Goal: Transaction & Acquisition: Obtain resource

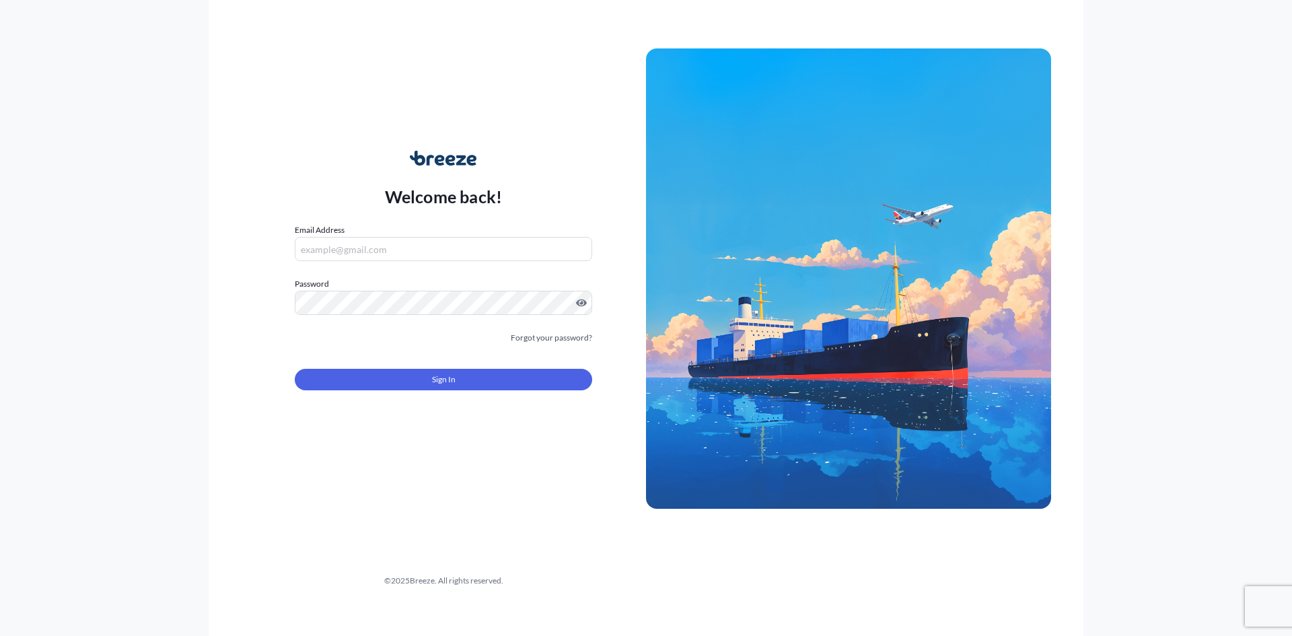
type input "[EMAIL_ADDRESS][DOMAIN_NAME]"
click at [437, 384] on span "Sign In" at bounding box center [444, 379] width 24 height 13
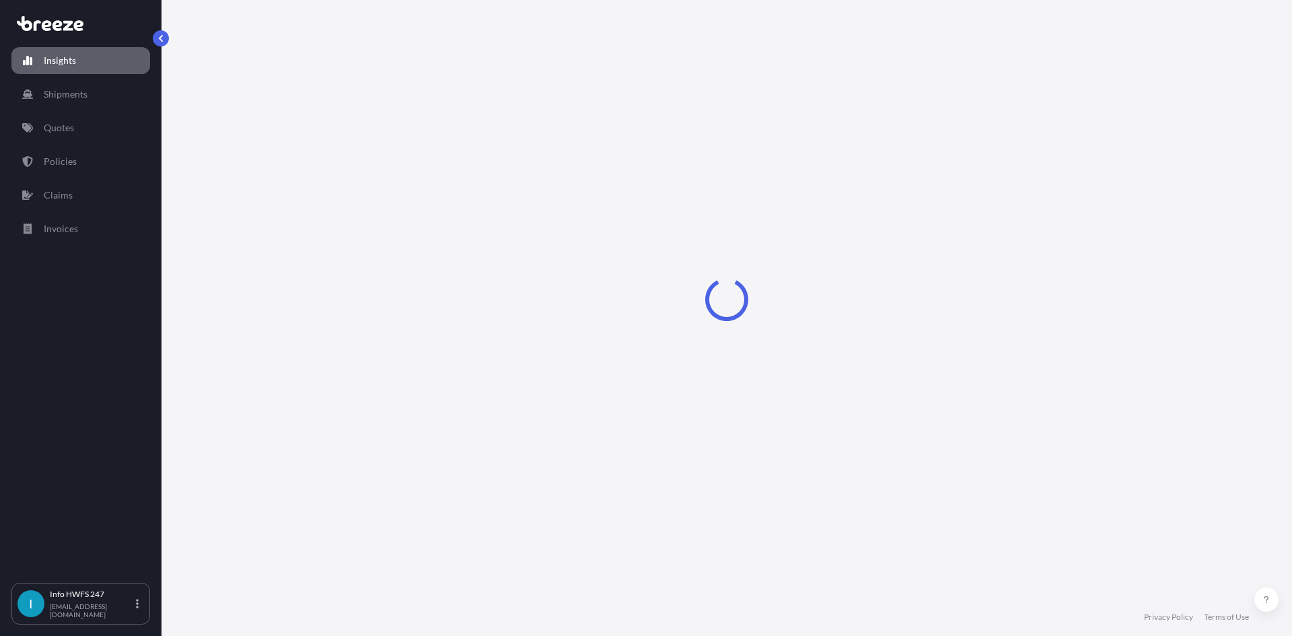
select select "2025"
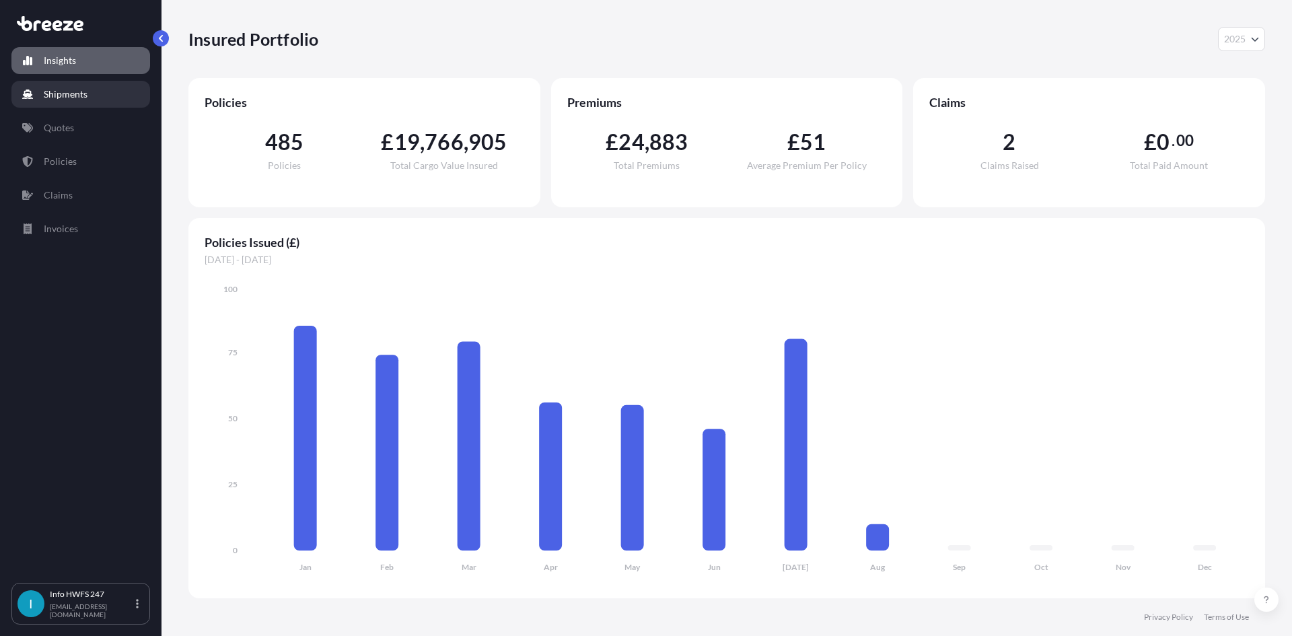
click at [114, 89] on link "Shipments" at bounding box center [80, 94] width 139 height 27
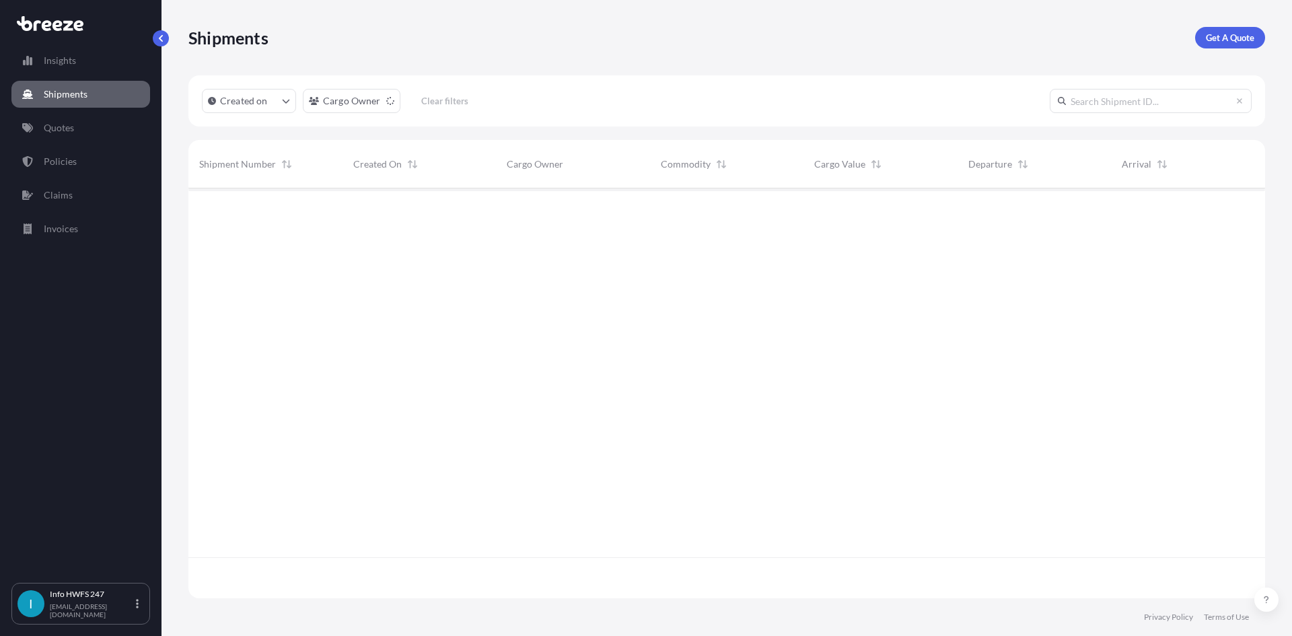
scroll to position [448, 1066]
click at [1221, 41] on p "Get A Quote" at bounding box center [1230, 37] width 48 height 13
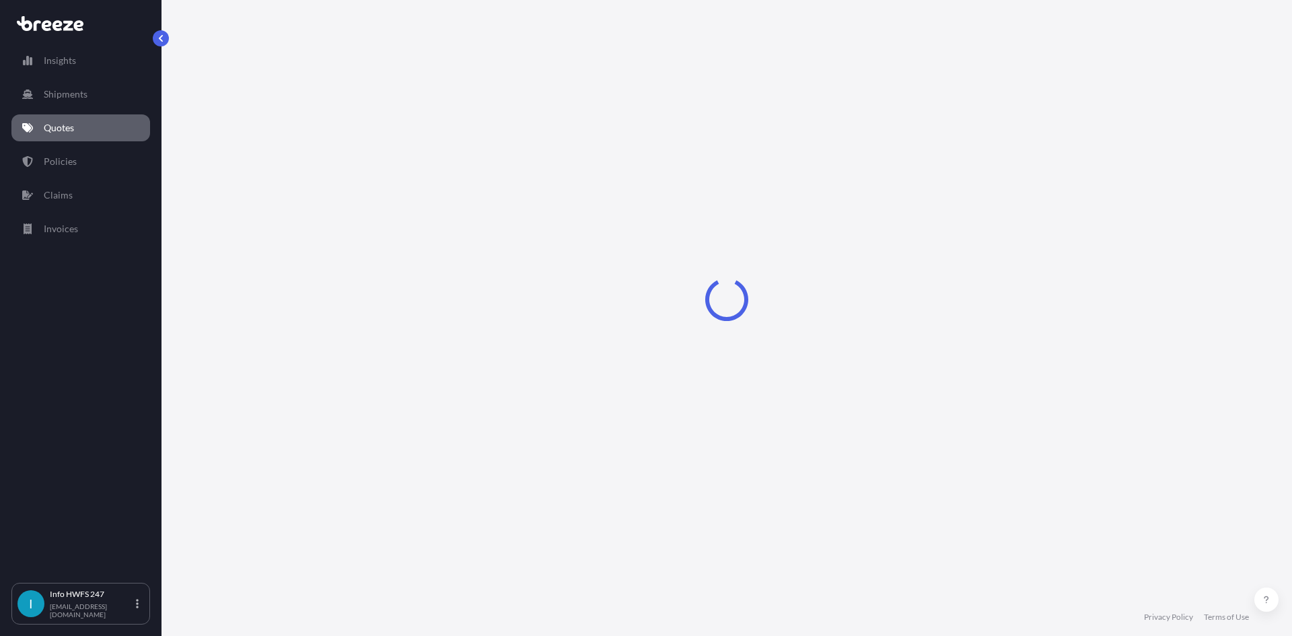
select select "Road"
select select "Air"
select select "1"
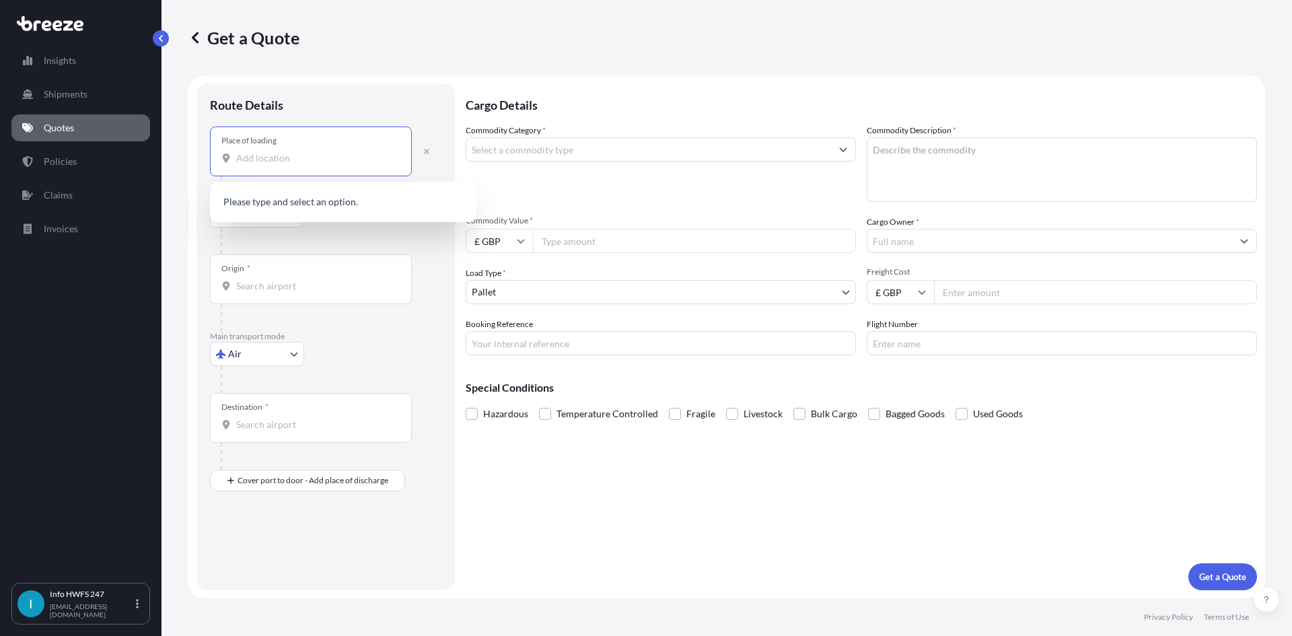
click at [263, 155] on input "Place of loading" at bounding box center [315, 157] width 159 height 13
click at [262, 153] on input "Place of loading" at bounding box center [315, 157] width 159 height 13
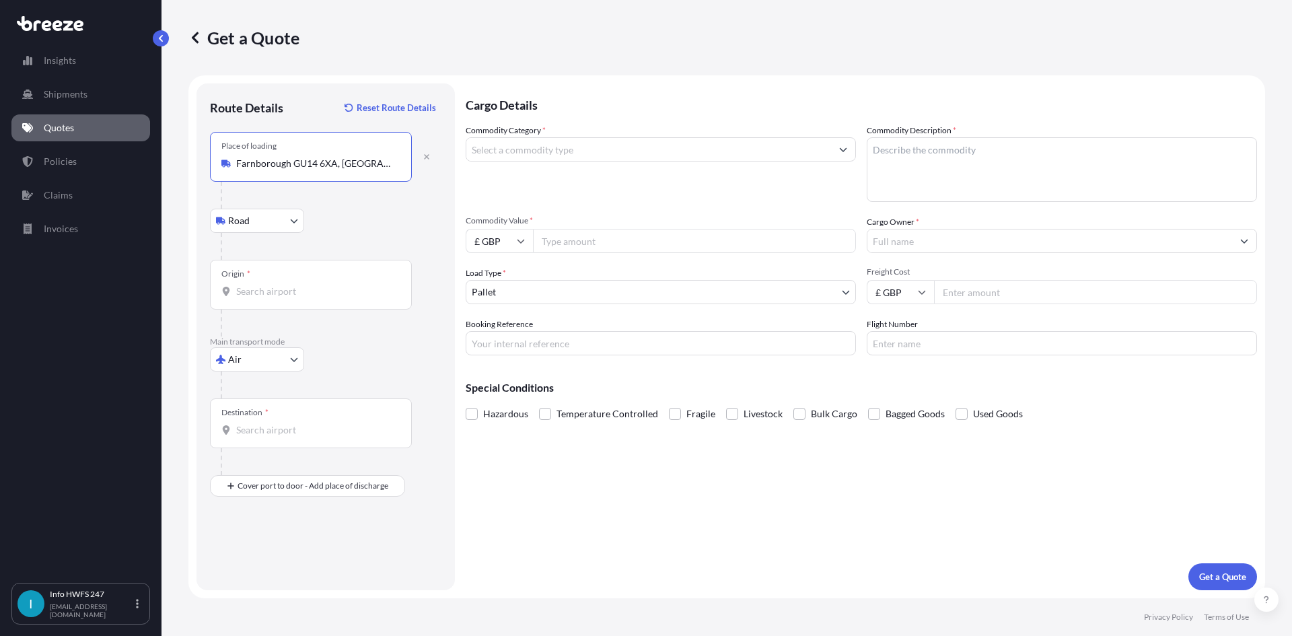
type input "Farnborough GU14 6XA, [GEOGRAPHIC_DATA]"
click at [255, 284] on div "Origin *" at bounding box center [311, 285] width 202 height 50
click at [255, 285] on input "Origin *" at bounding box center [315, 291] width 159 height 13
click at [254, 286] on input "Origin *" at bounding box center [315, 291] width 159 height 13
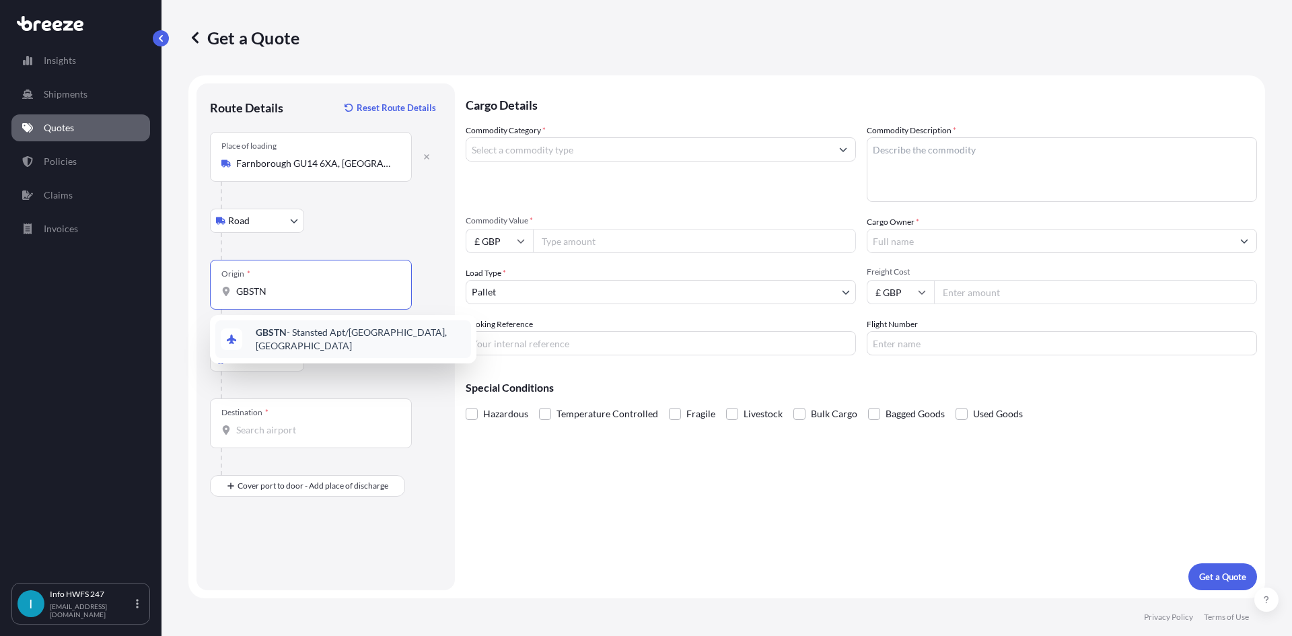
click at [281, 338] on b "GBSTN" at bounding box center [271, 331] width 31 height 11
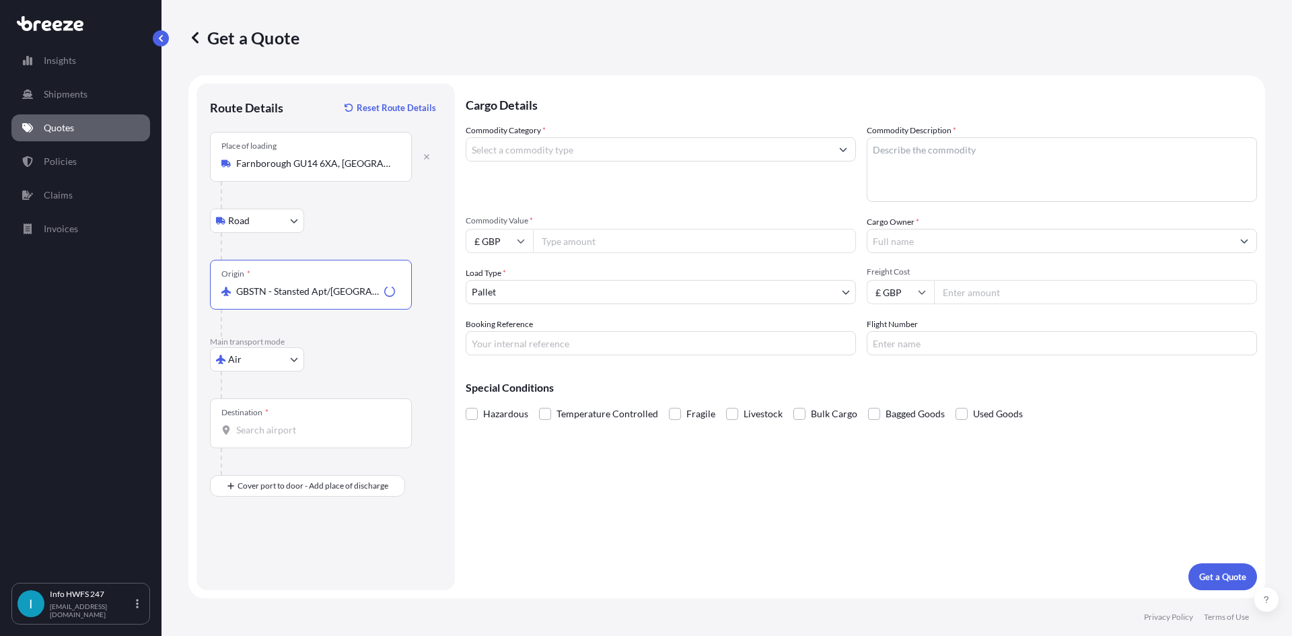
type input "GBSTN - Stansted Apt/[GEOGRAPHIC_DATA], [GEOGRAPHIC_DATA]"
click at [258, 428] on input "Destination *" at bounding box center [315, 429] width 159 height 13
type input "B"
click at [295, 470] on span "DEFRA - [GEOGRAPHIC_DATA], [GEOGRAPHIC_DATA]" at bounding box center [361, 477] width 210 height 27
type input "DEFRA - [GEOGRAPHIC_DATA], [GEOGRAPHIC_DATA]"
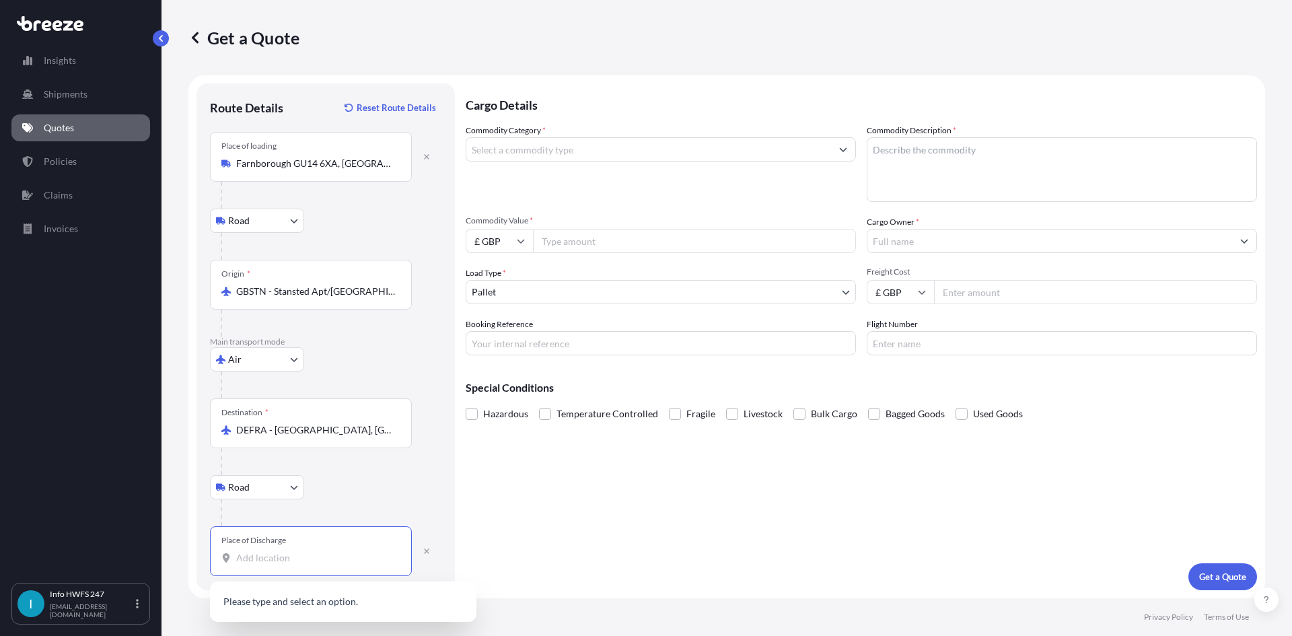
click at [260, 552] on input "Place of Discharge" at bounding box center [315, 557] width 159 height 13
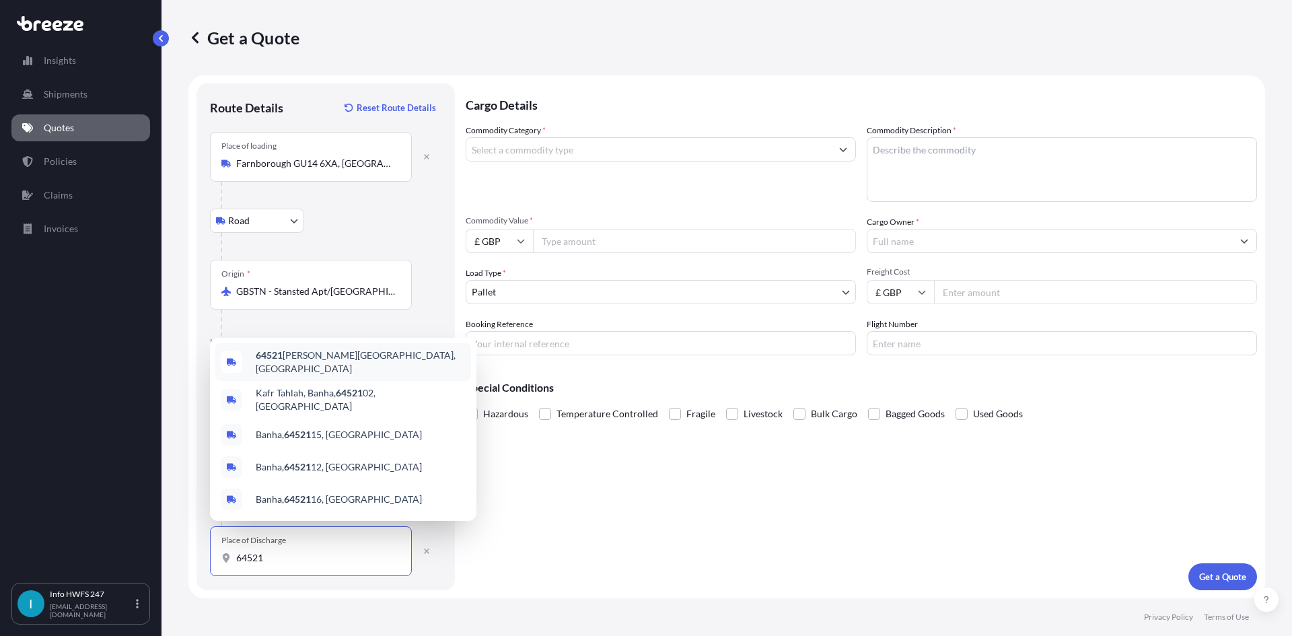
click at [316, 365] on span "64521 [PERSON_NAME], [GEOGRAPHIC_DATA]" at bounding box center [361, 362] width 210 height 27
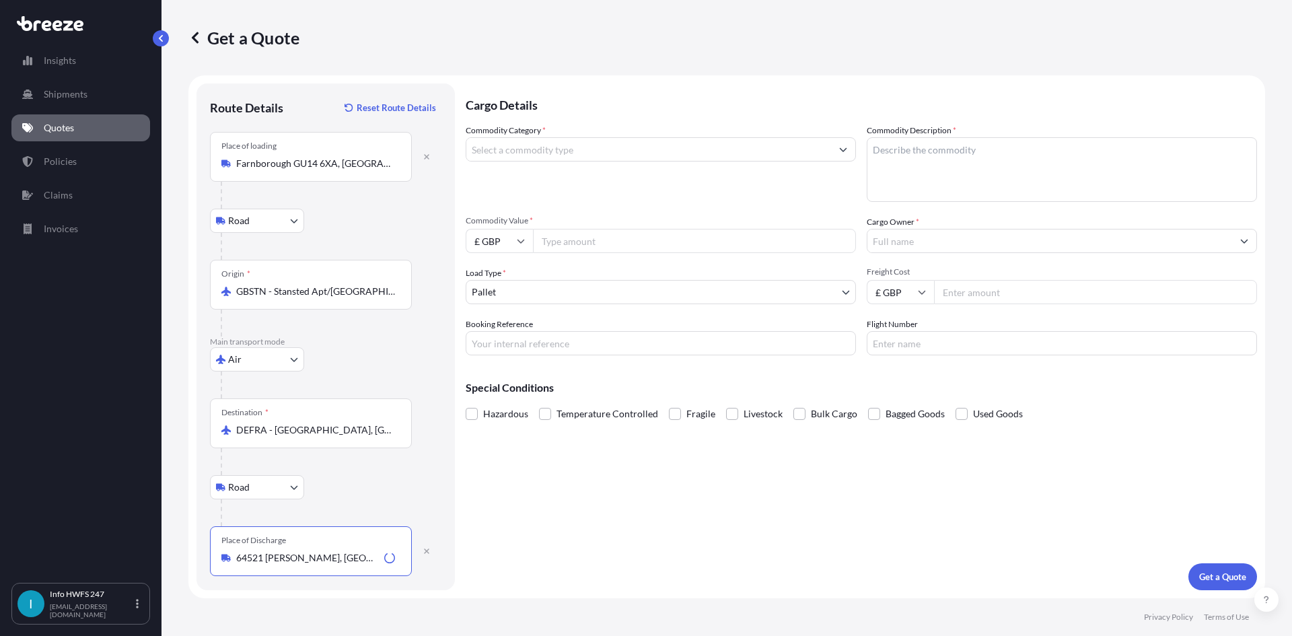
type input "64521 [PERSON_NAME], [GEOGRAPHIC_DATA]"
click at [571, 155] on input "Commodity Category *" at bounding box center [648, 149] width 365 height 24
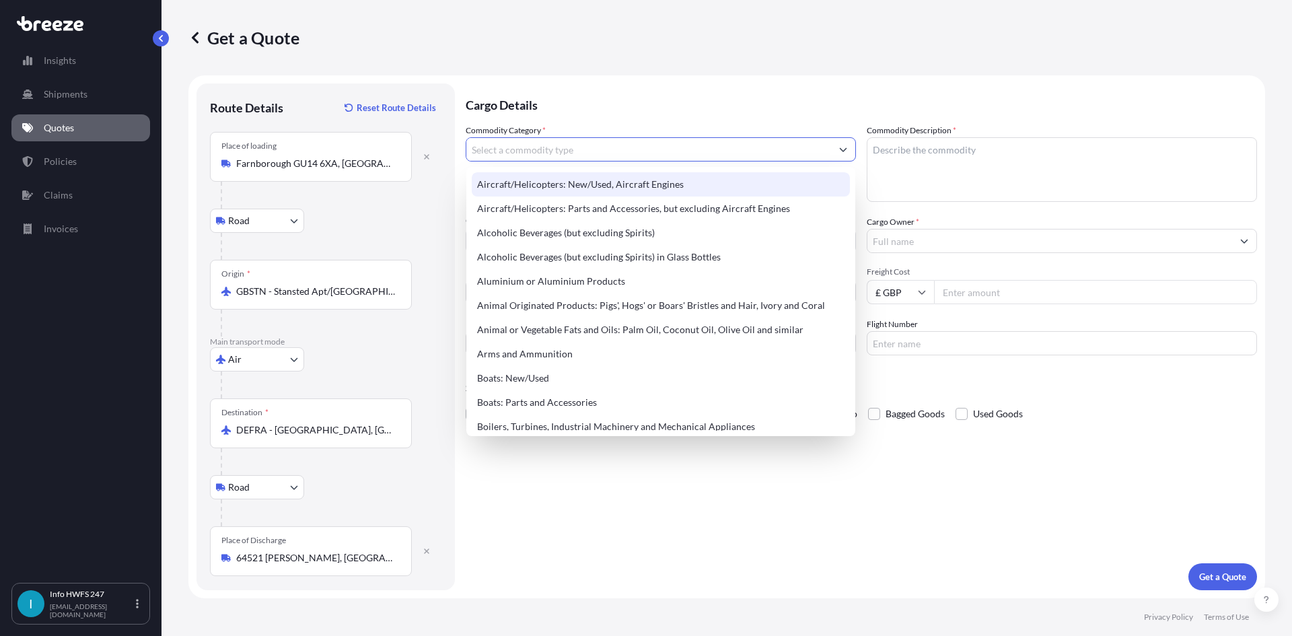
click at [564, 196] on div "Aircraft/Helicopters: New/Used, Aircraft Engines" at bounding box center [661, 184] width 378 height 24
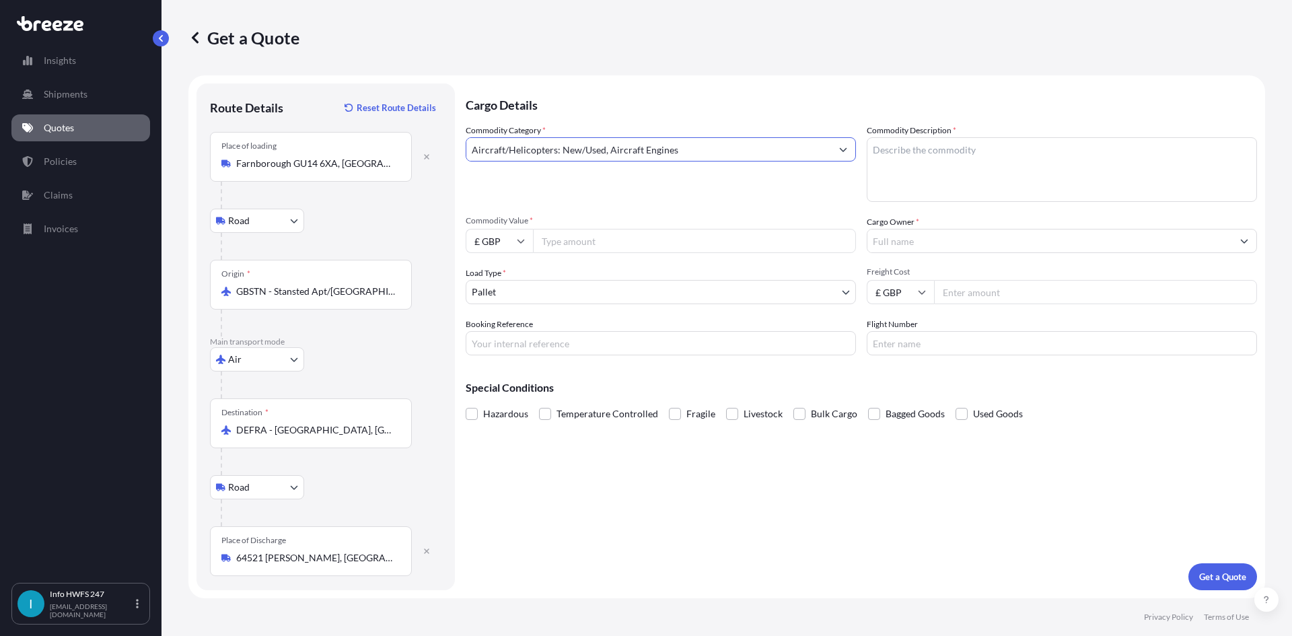
click at [666, 141] on input "Aircraft/Helicopters: New/Used, Aircraft Engines" at bounding box center [648, 149] width 365 height 24
click at [776, 139] on input "Aircraft/Helicopters: New/Used, Aircraft Engines" at bounding box center [648, 149] width 365 height 24
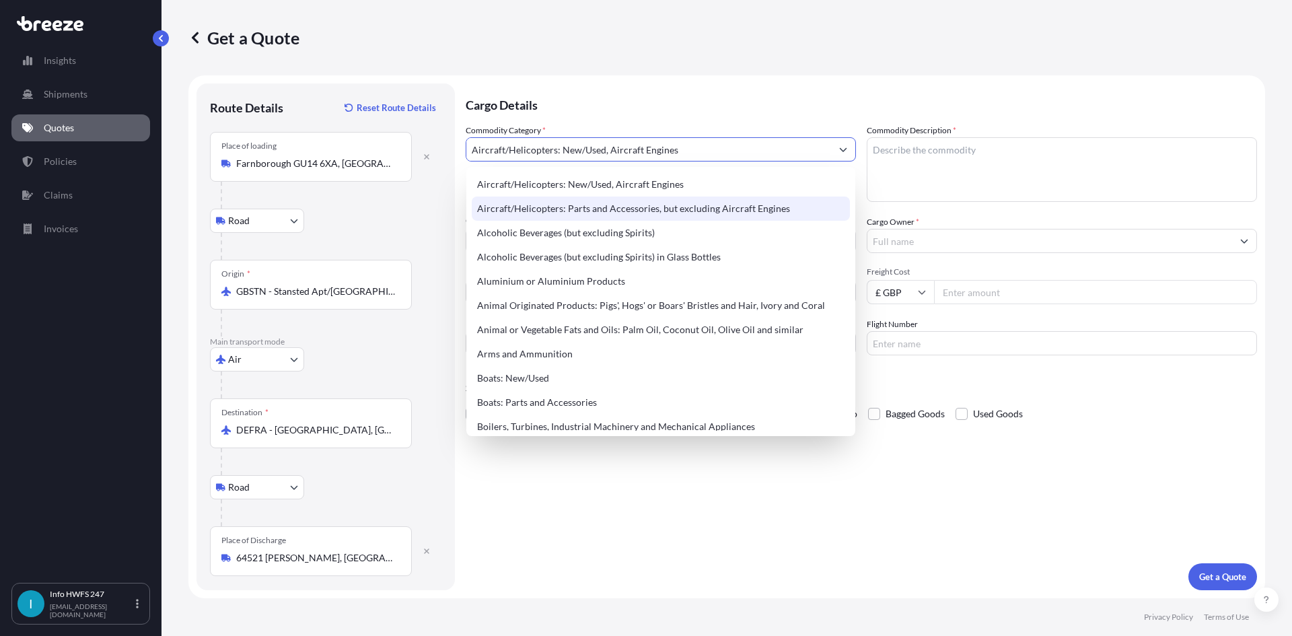
click at [851, 153] on button "Show suggestions" at bounding box center [843, 149] width 24 height 24
click at [789, 209] on div "Aircraft/Helicopters: Parts and Accessories, but excluding Aircraft Engines" at bounding box center [661, 208] width 378 height 24
type input "Aircraft/Helicopters: Parts and Accessories, but excluding Aircraft Engines"
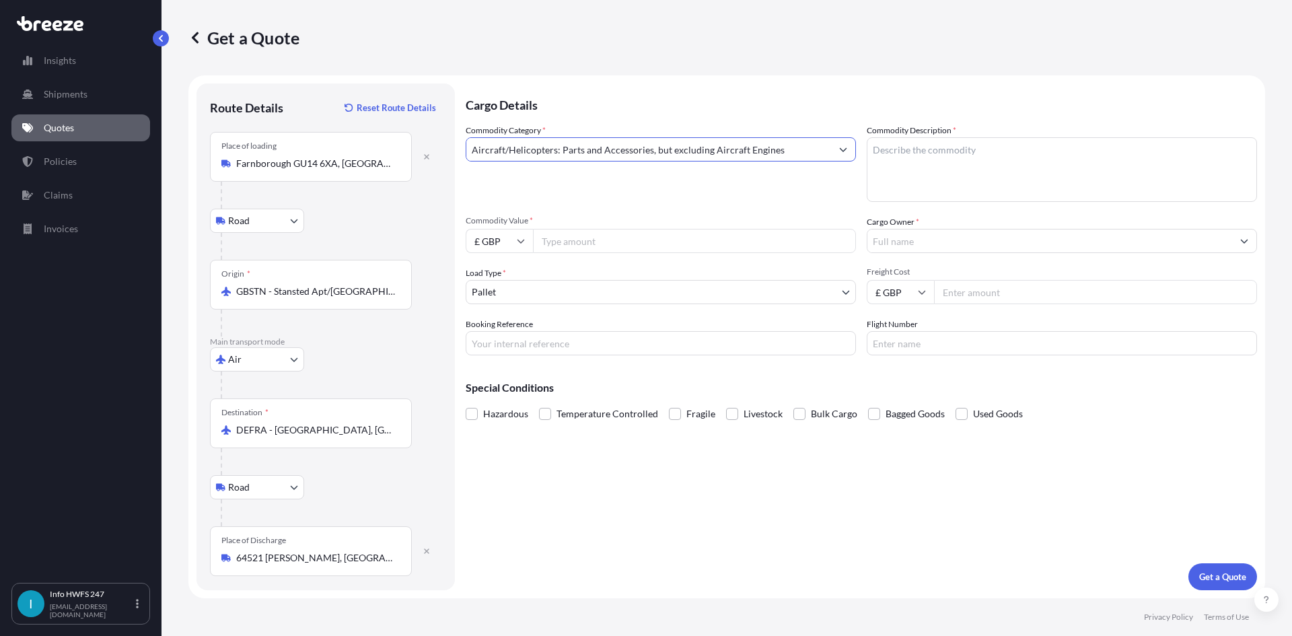
click at [928, 168] on textarea "Commodity Description *" at bounding box center [1062, 169] width 390 height 65
type textarea "CIVIL AIRCRAFT PART - VALVE OUTFLOW PRIMARY"
click at [499, 242] on input "£ GBP" at bounding box center [499, 241] width 67 height 24
click at [494, 329] on div "$ USD" at bounding box center [499, 335] width 57 height 26
type input "$ USD"
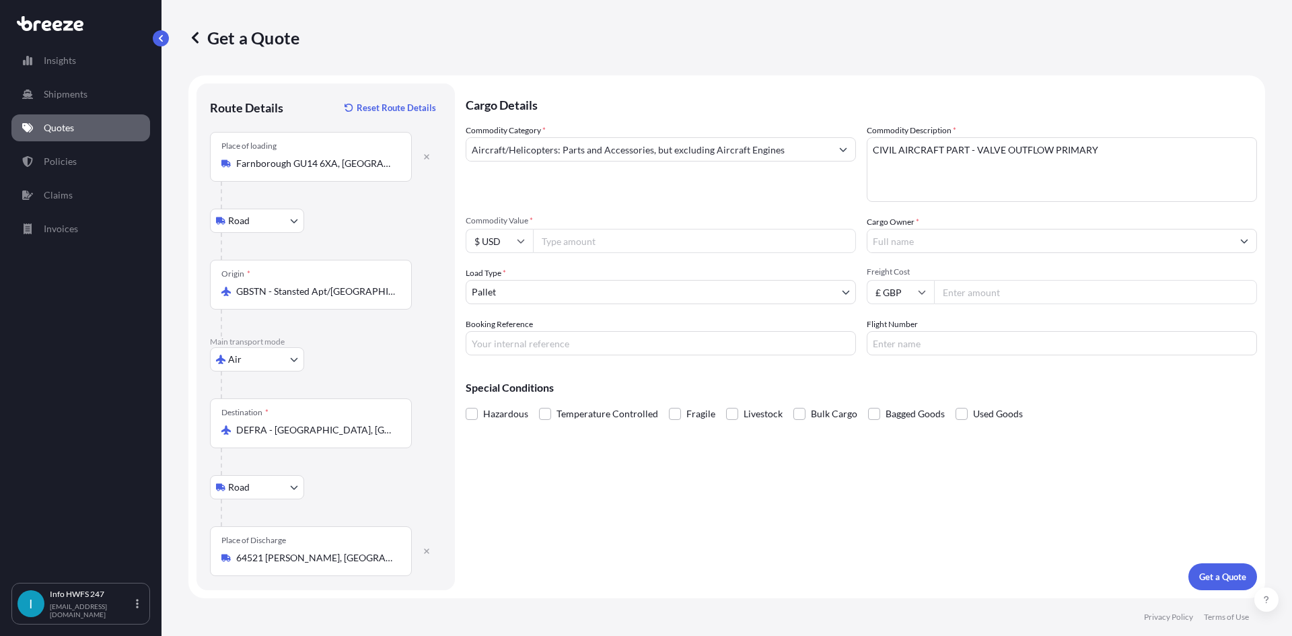
click at [548, 239] on input "Commodity Value *" at bounding box center [694, 241] width 323 height 24
click at [546, 240] on input "Commodity Value *" at bounding box center [694, 241] width 323 height 24
type input "17250"
click at [938, 237] on input "Cargo Owner *" at bounding box center [1049, 241] width 365 height 24
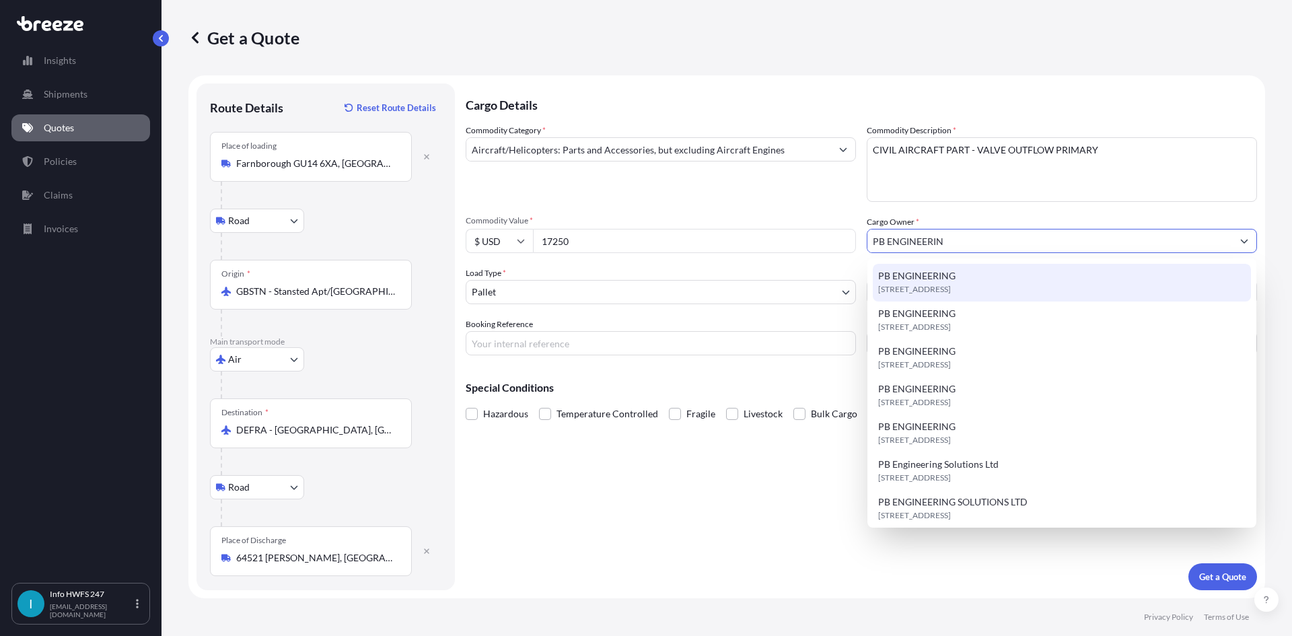
click at [951, 293] on span "[STREET_ADDRESS]" at bounding box center [914, 289] width 73 height 13
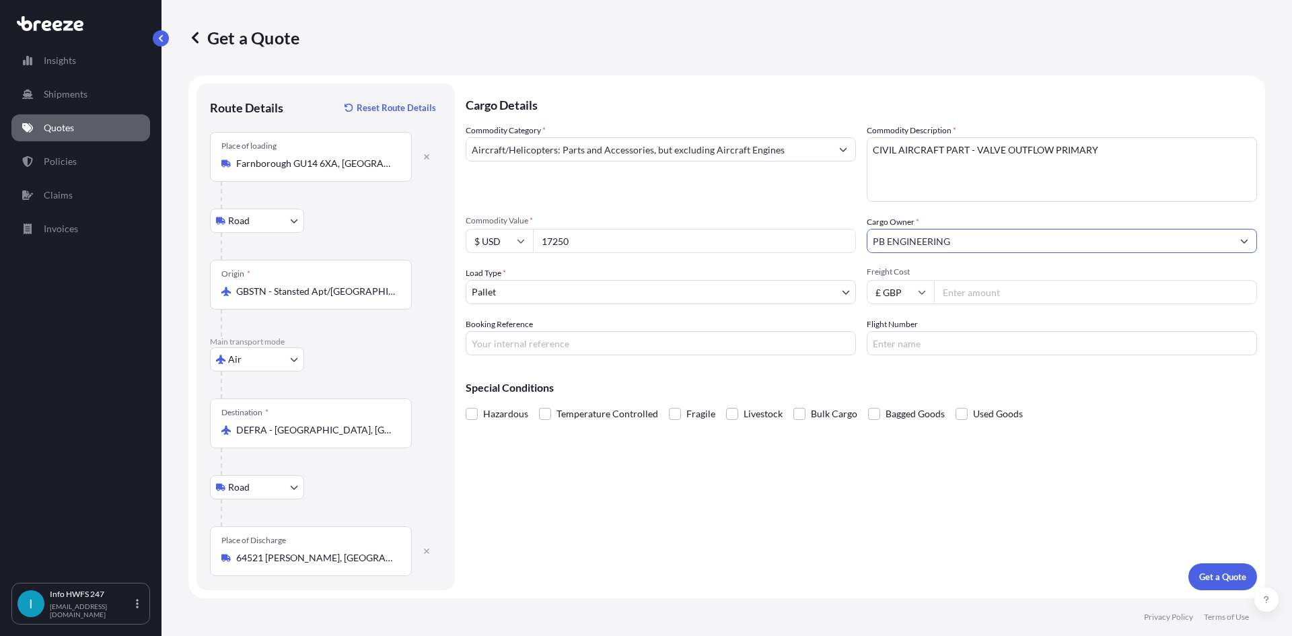
type input "PB ENGINEERING"
click at [540, 291] on body "3 options available. 0 options available. 7 options available. Insights Shipmen…" at bounding box center [646, 318] width 1292 height 636
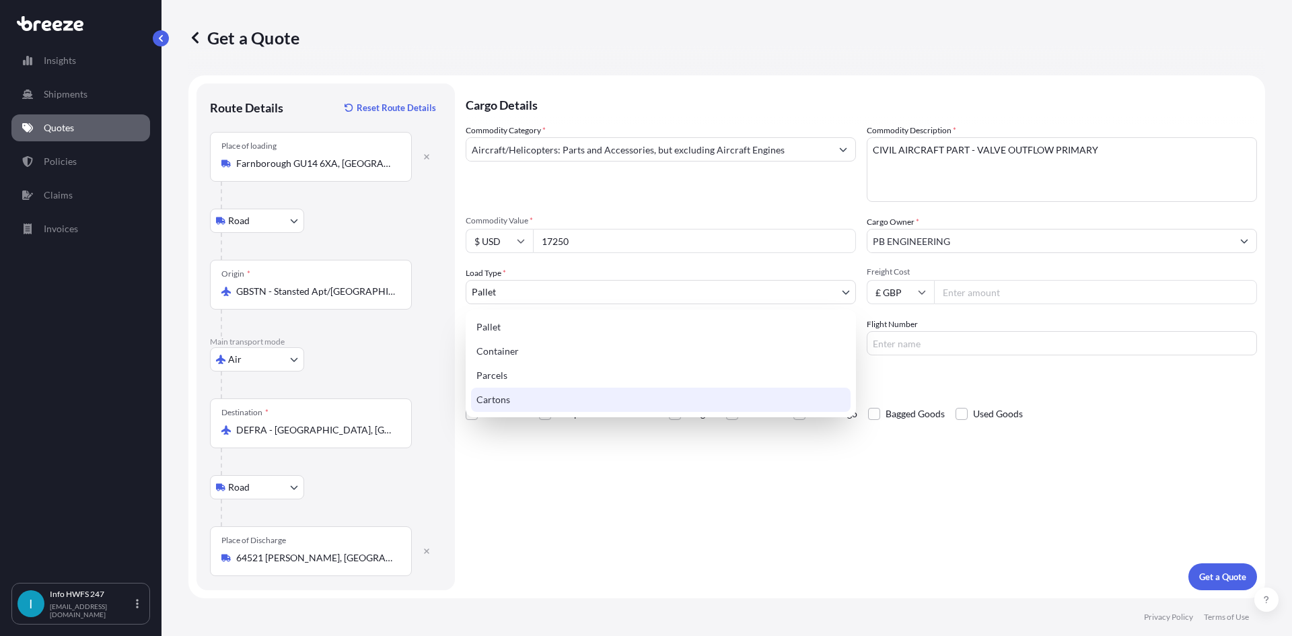
click at [550, 398] on div "Cartons" at bounding box center [660, 400] width 379 height 24
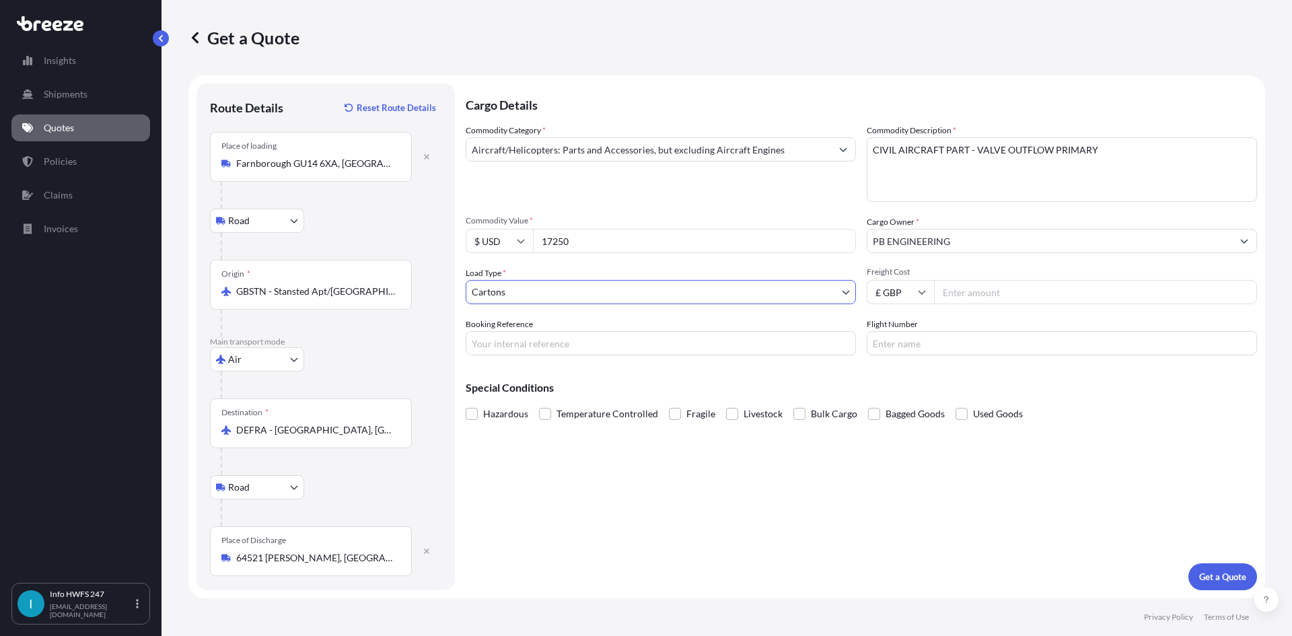
click at [718, 339] on input "Booking Reference" at bounding box center [661, 343] width 390 height 24
type input "HE164335"
click at [1220, 566] on button "Get a Quote" at bounding box center [1222, 576] width 69 height 27
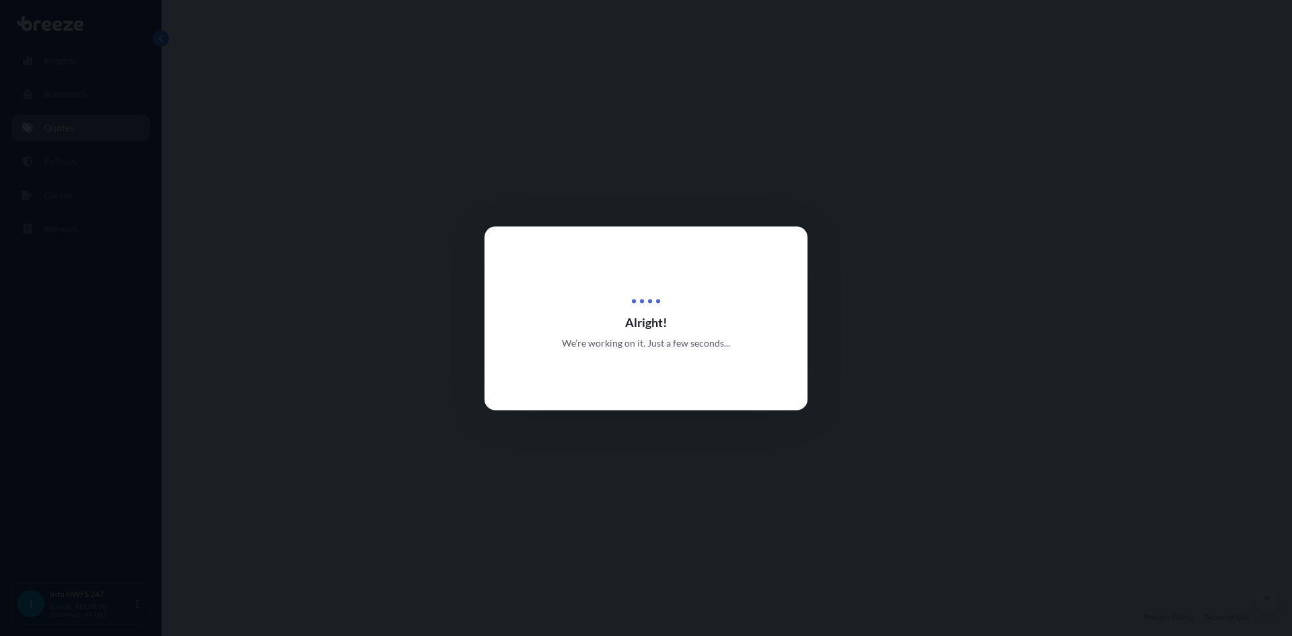
select select "Road"
select select "Air"
select select "Road"
select select "4"
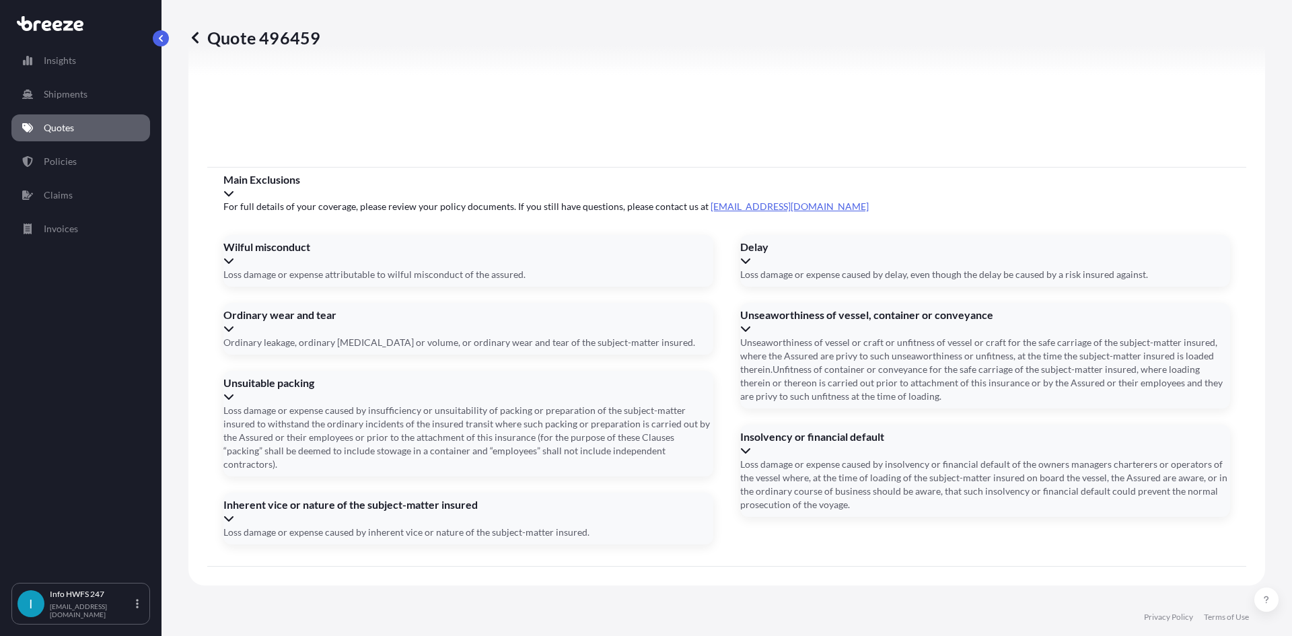
scroll to position [1754, 0]
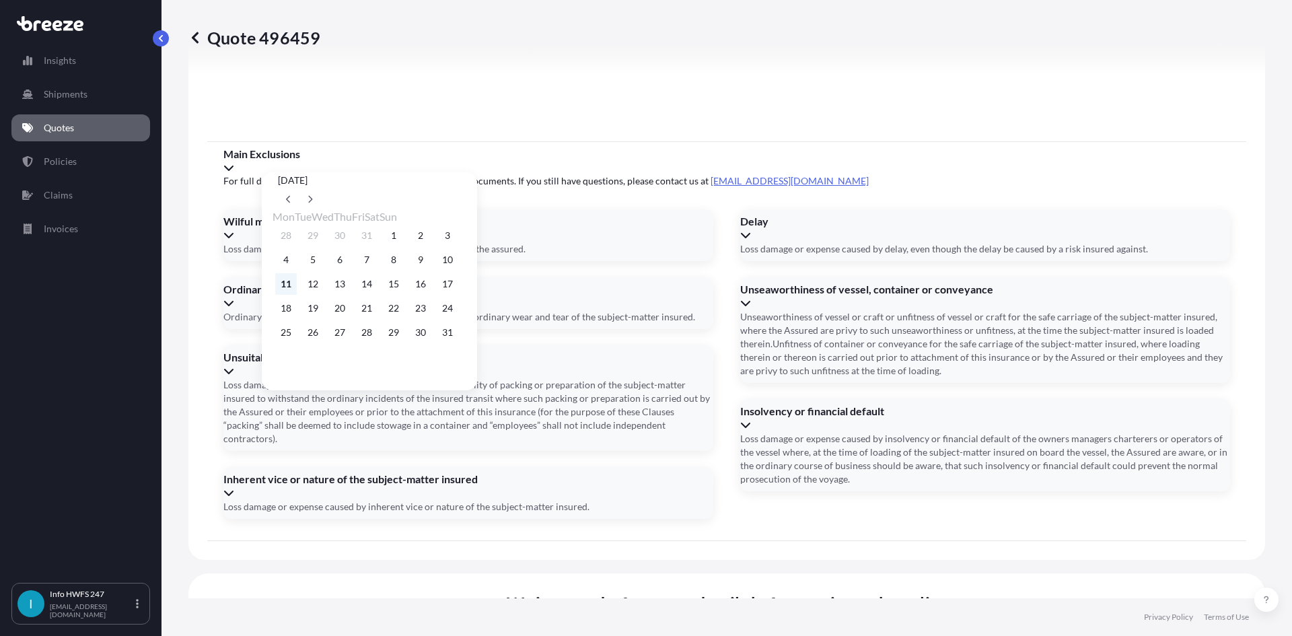
click at [286, 287] on button "11" at bounding box center [286, 284] width 22 height 22
type input "[DATE]"
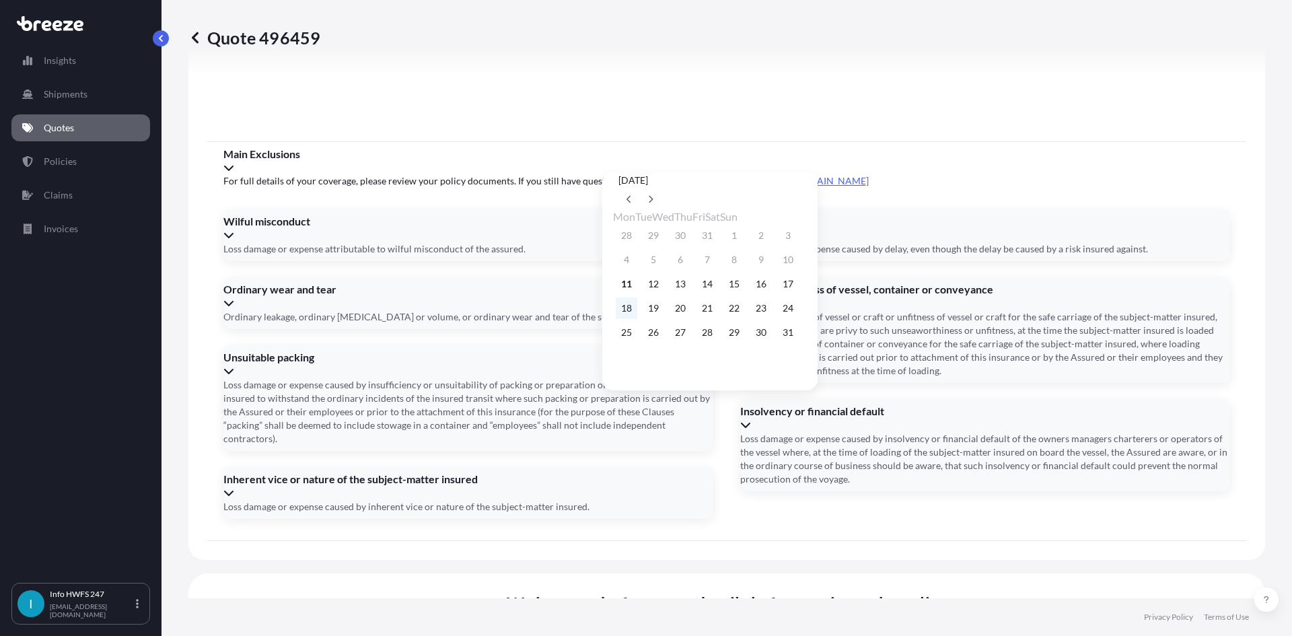
click at [629, 310] on button "18" at bounding box center [627, 308] width 22 height 22
type input "[DATE]"
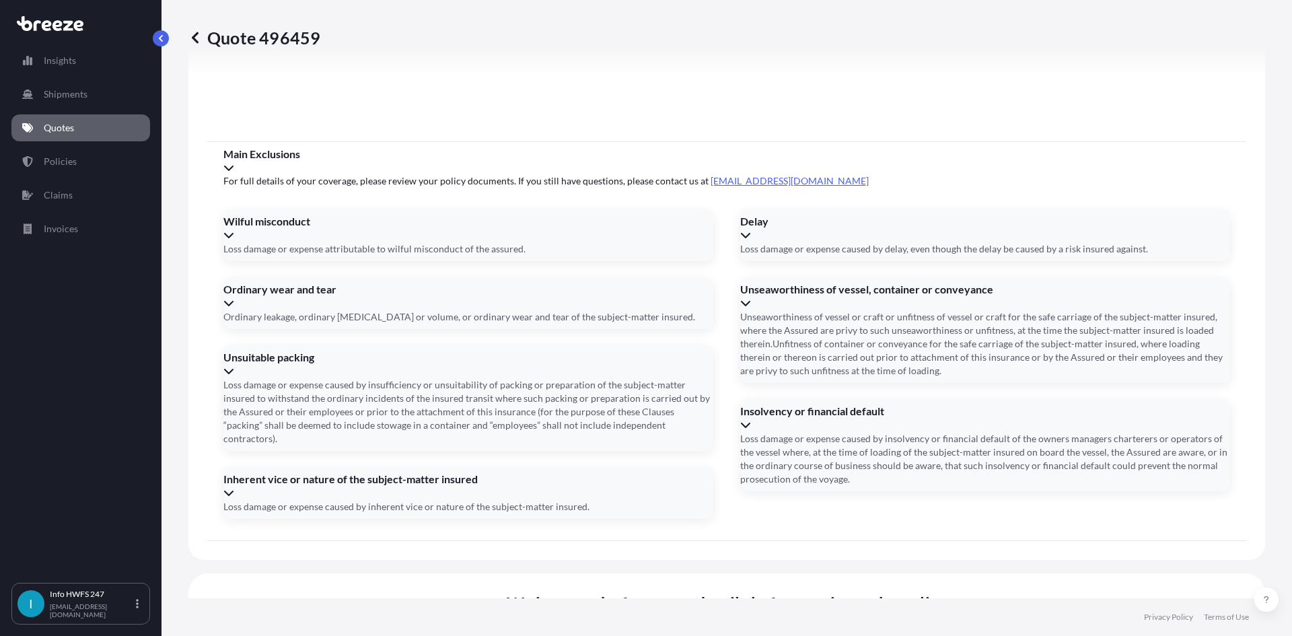
paste input "5767956725"
type input "5767956725"
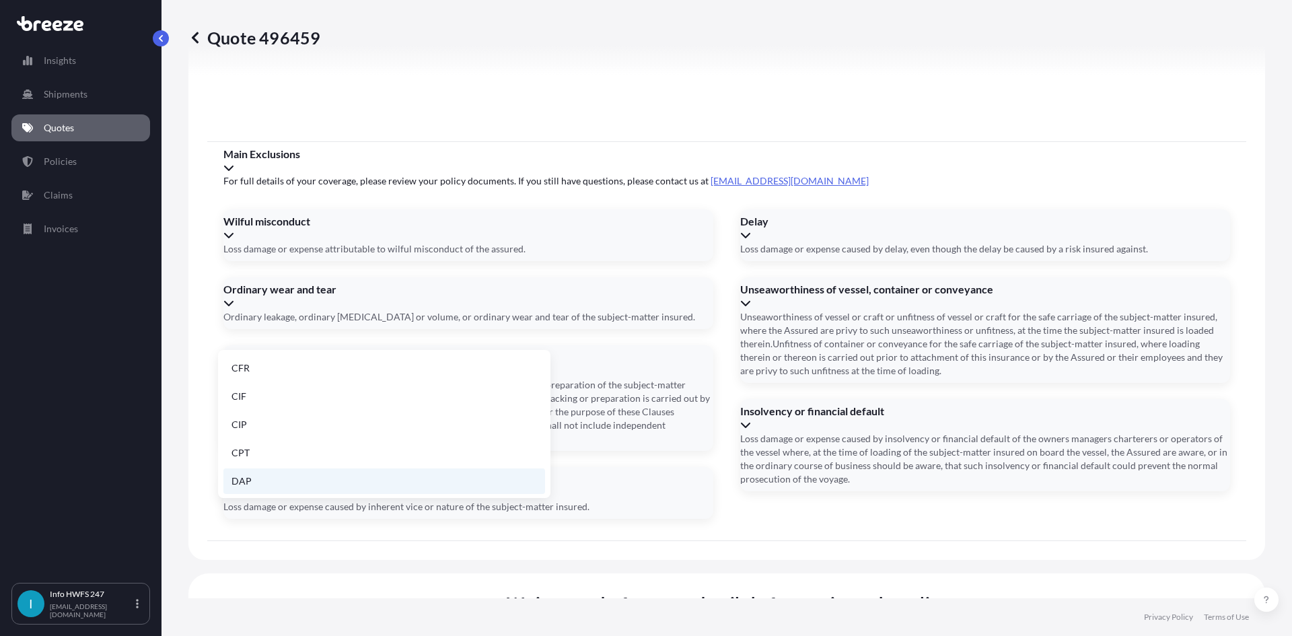
click at [266, 485] on li "DAP" at bounding box center [384, 481] width 322 height 26
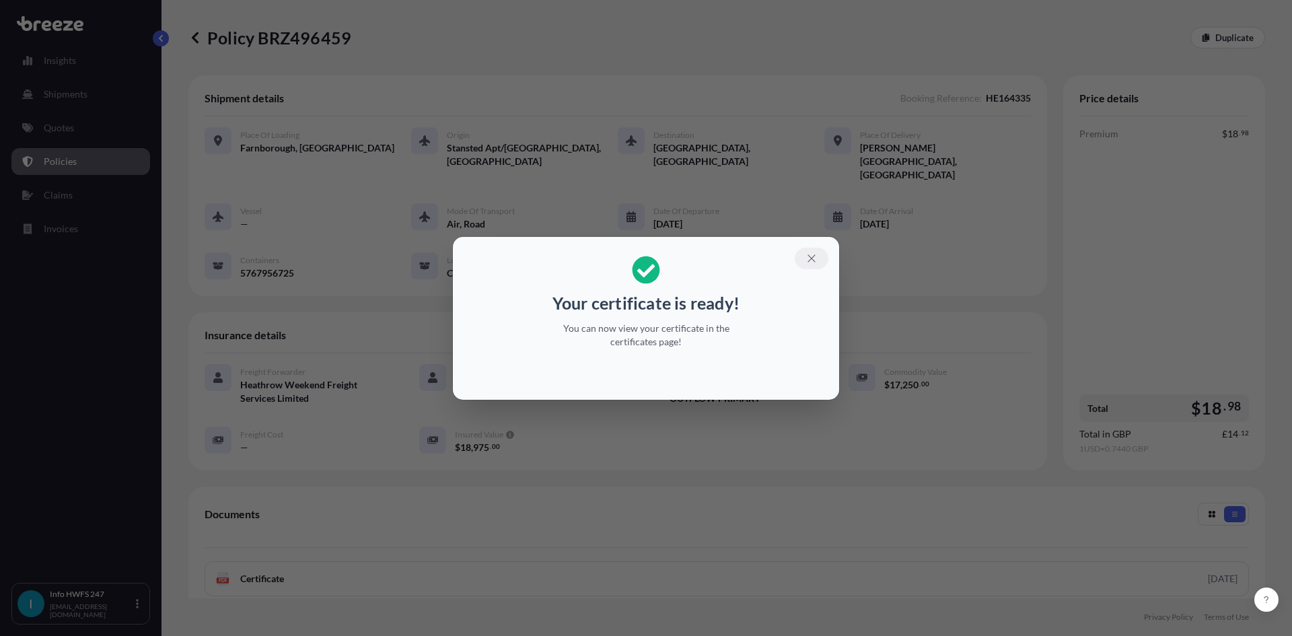
click at [813, 259] on icon "button" at bounding box center [810, 257] width 7 height 7
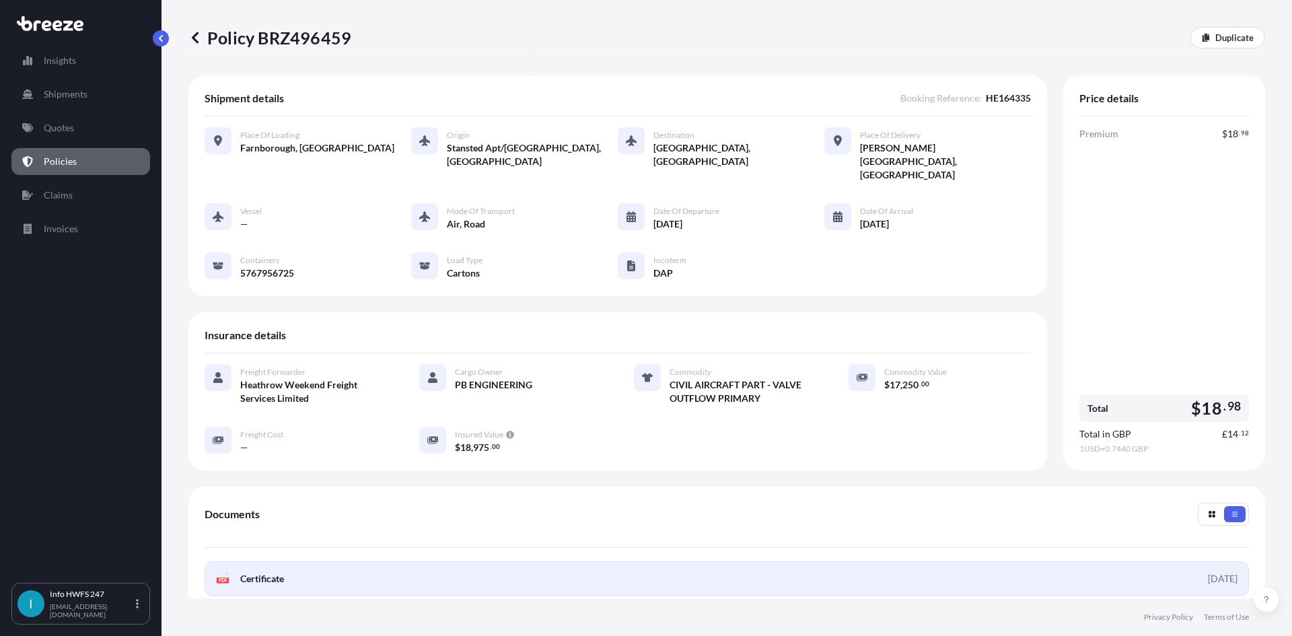
click at [1074, 561] on link "PDF Certificate [DATE]" at bounding box center [727, 578] width 1044 height 35
